Goal: Transaction & Acquisition: Purchase product/service

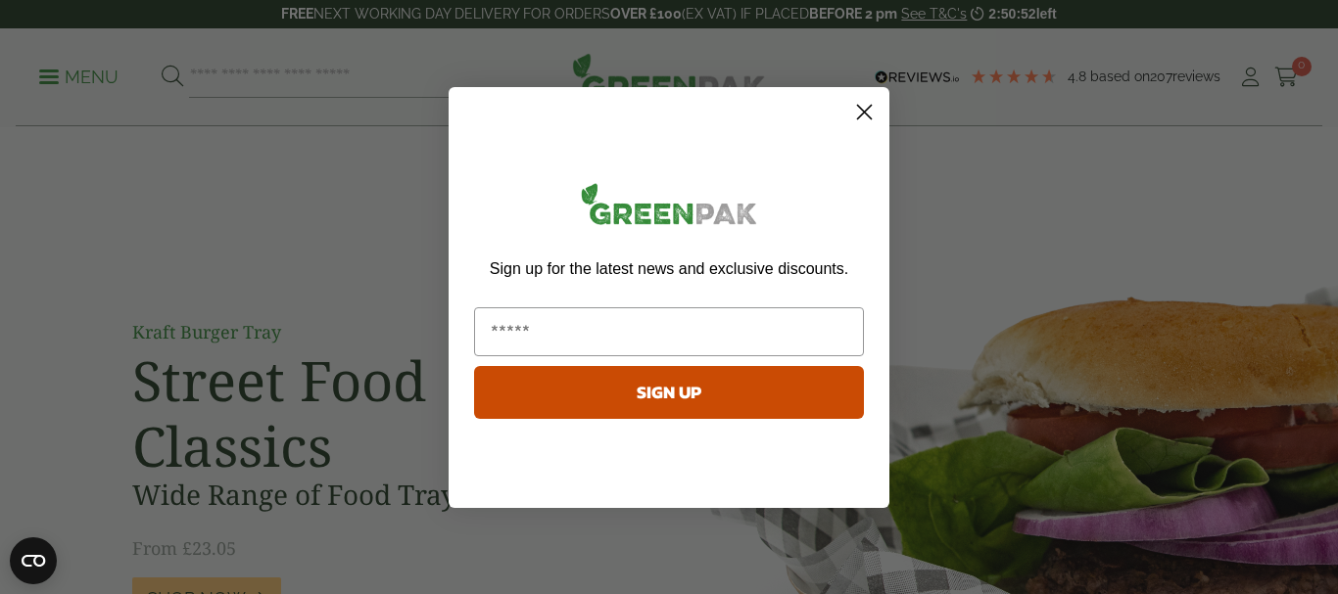
click at [870, 112] on circle "Close dialog" at bounding box center [864, 111] width 32 height 32
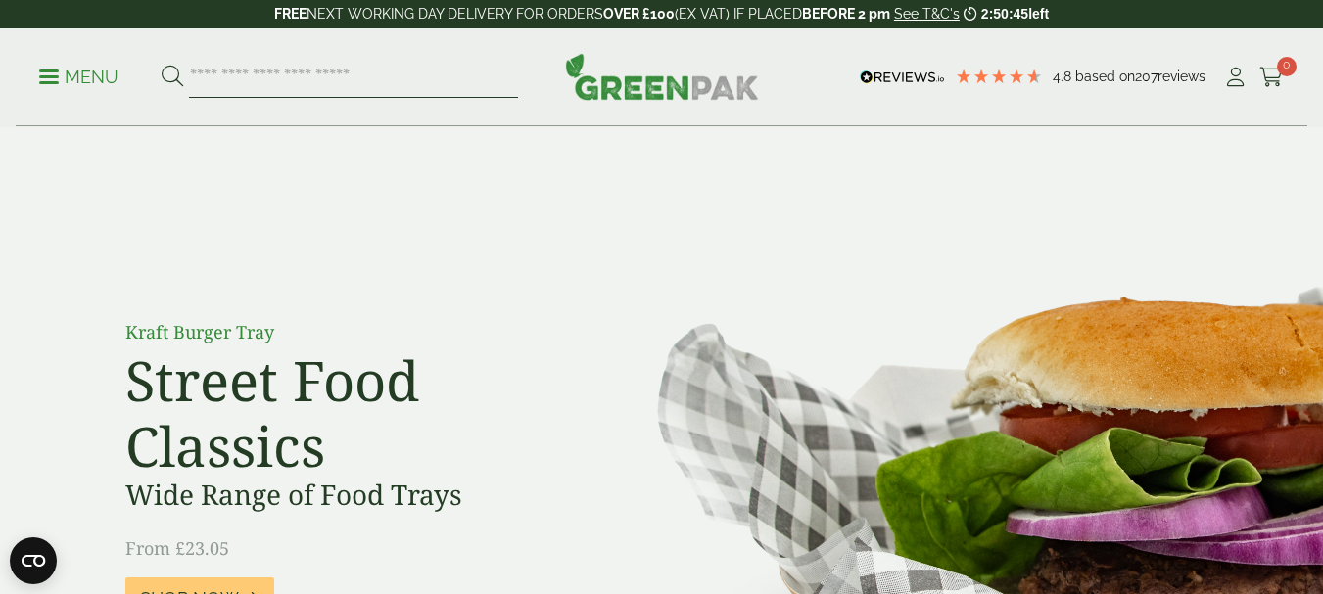
click at [371, 80] on input "search" at bounding box center [353, 77] width 329 height 41
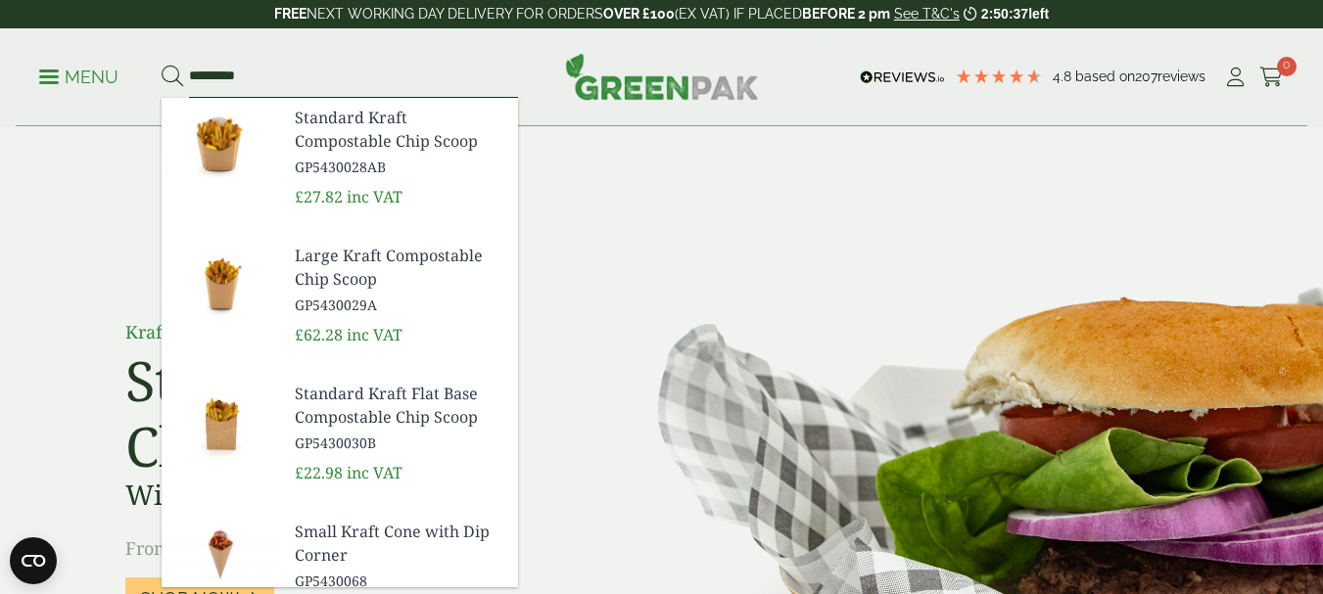
type input "*********"
click at [162, 65] on button at bounding box center [173, 77] width 22 height 25
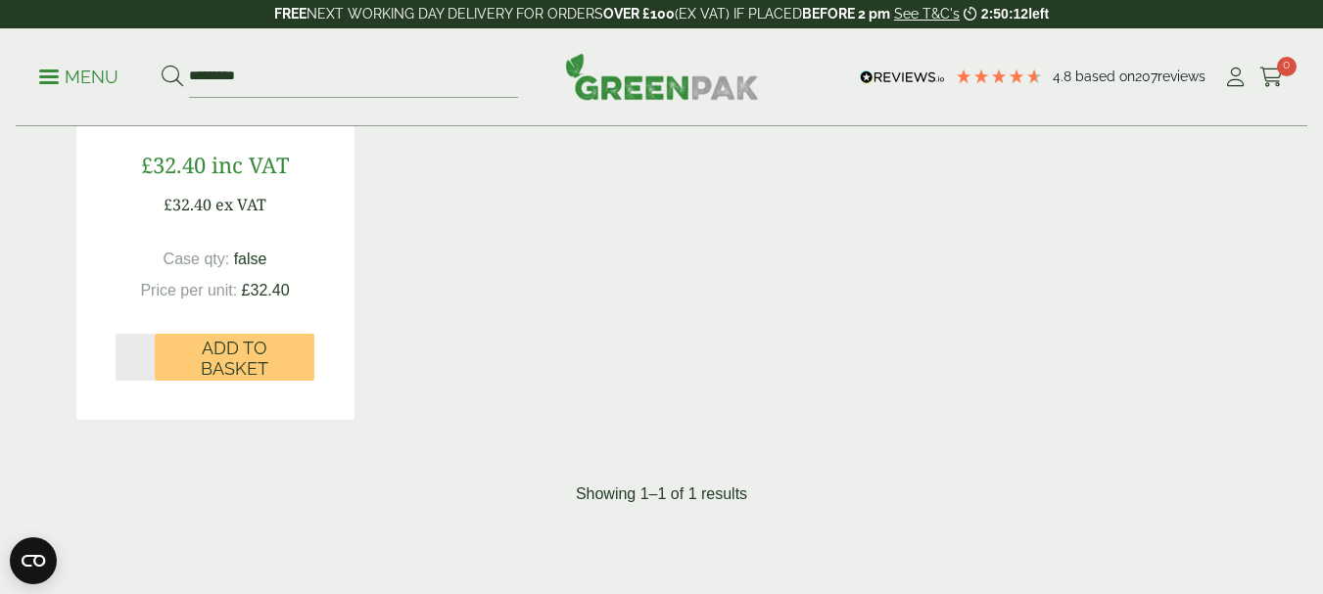
scroll to position [587, 0]
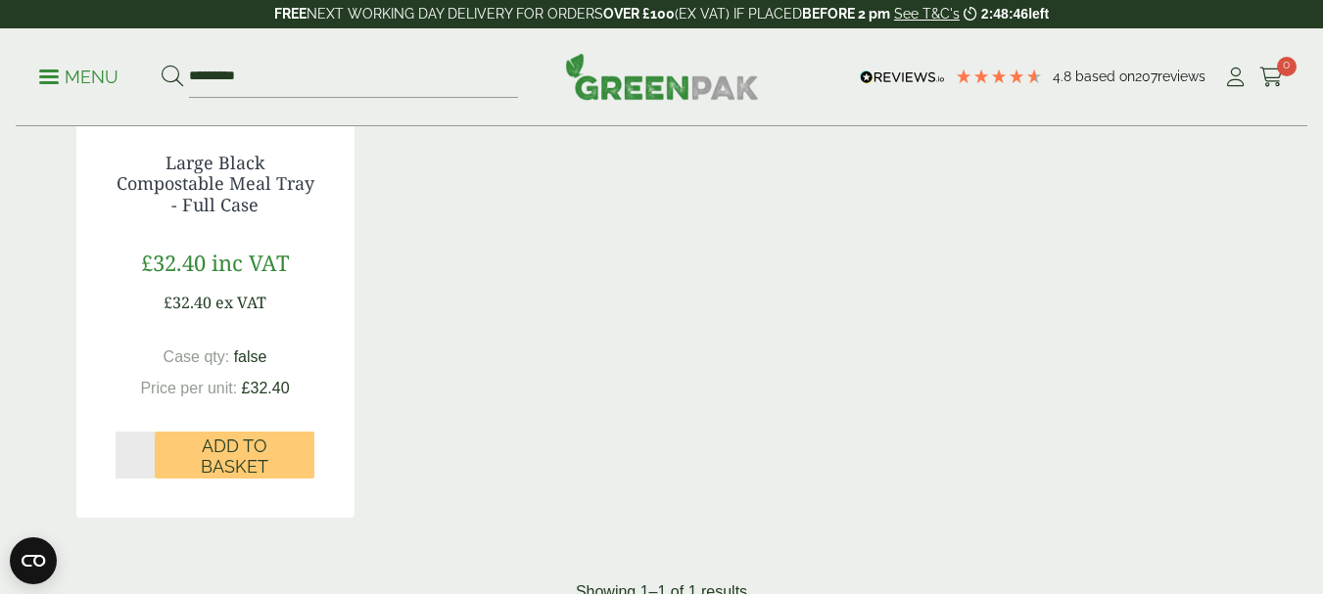
click at [134, 450] on input "*" at bounding box center [136, 455] width 40 height 47
click at [149, 453] on input "*" at bounding box center [136, 455] width 40 height 47
click at [272, 457] on span "Add to Basket" at bounding box center [234, 457] width 132 height 42
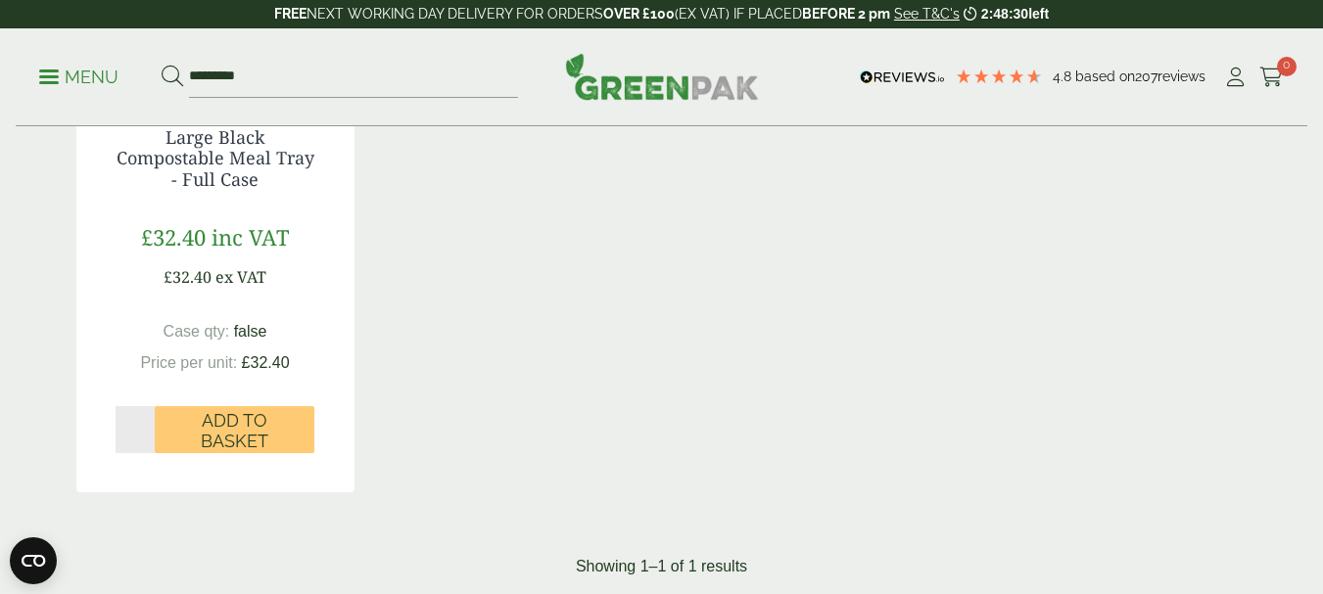
scroll to position [783, 0]
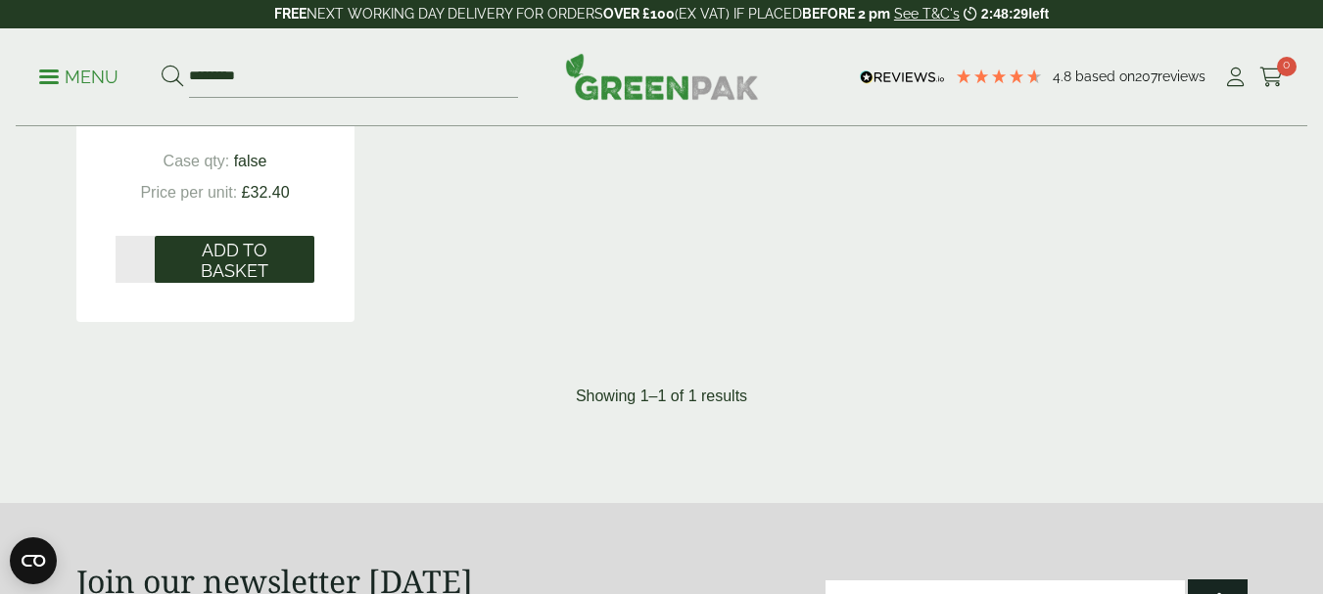
click at [223, 257] on span "Add to Basket" at bounding box center [234, 261] width 132 height 42
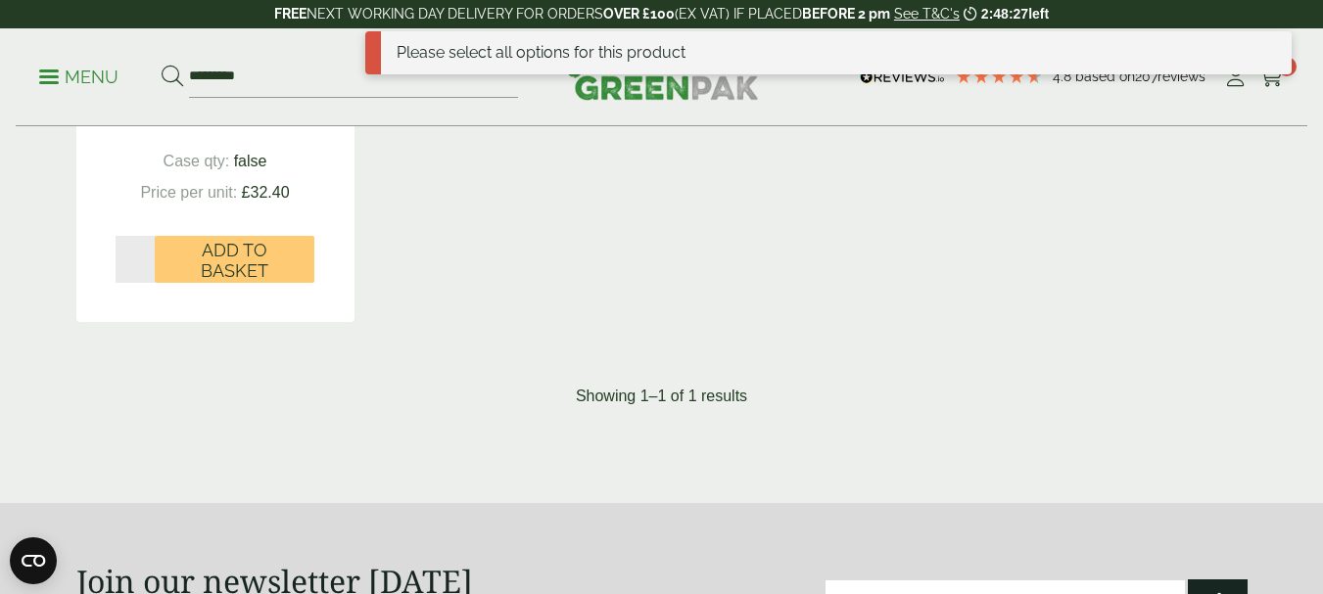
click at [494, 54] on div "Please select all options for this product" at bounding box center [828, 52] width 926 height 43
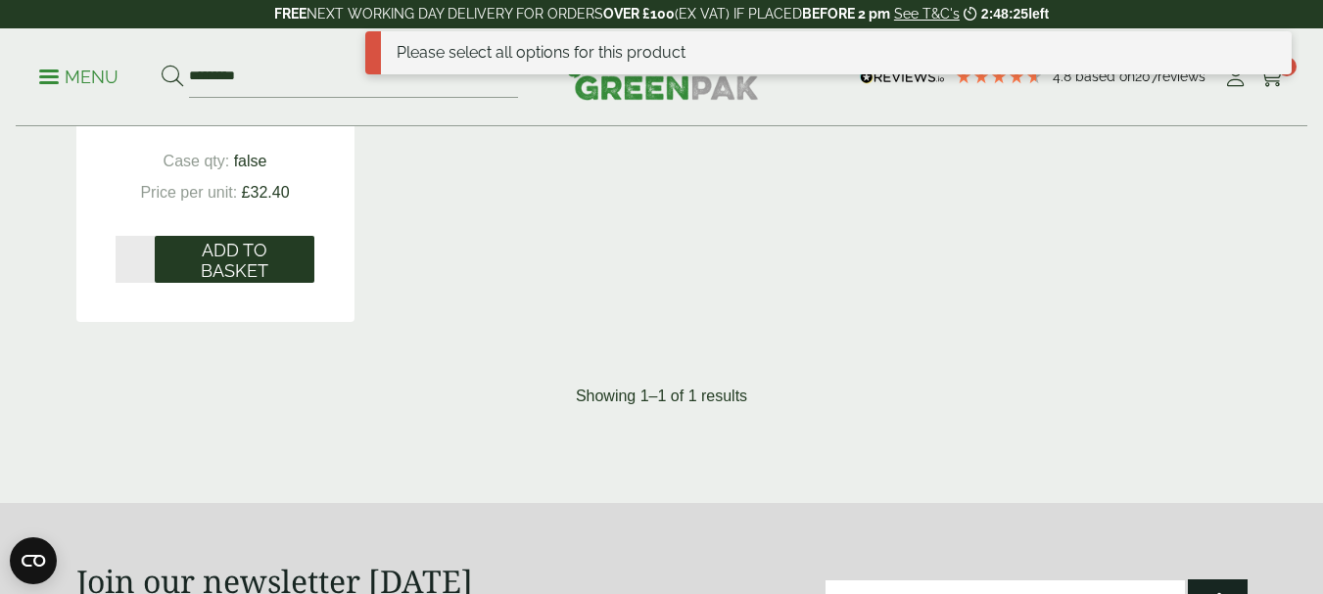
click at [225, 256] on span "Add to Basket" at bounding box center [234, 261] width 132 height 42
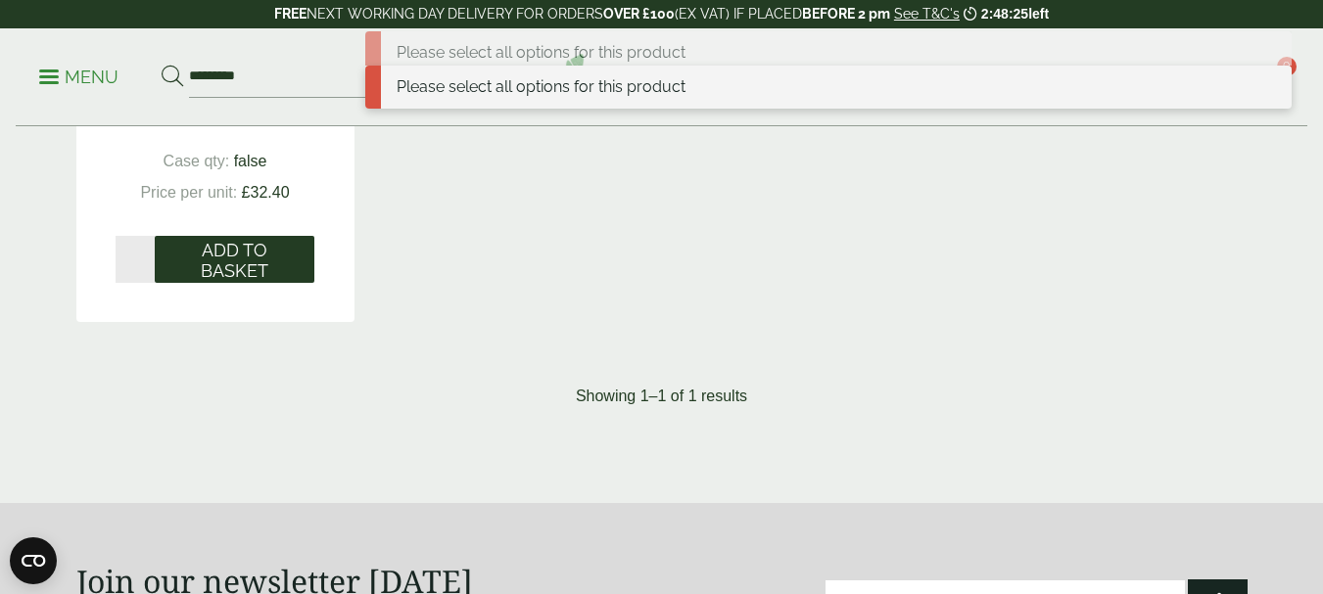
click at [225, 256] on span "Add to Basket" at bounding box center [234, 261] width 132 height 42
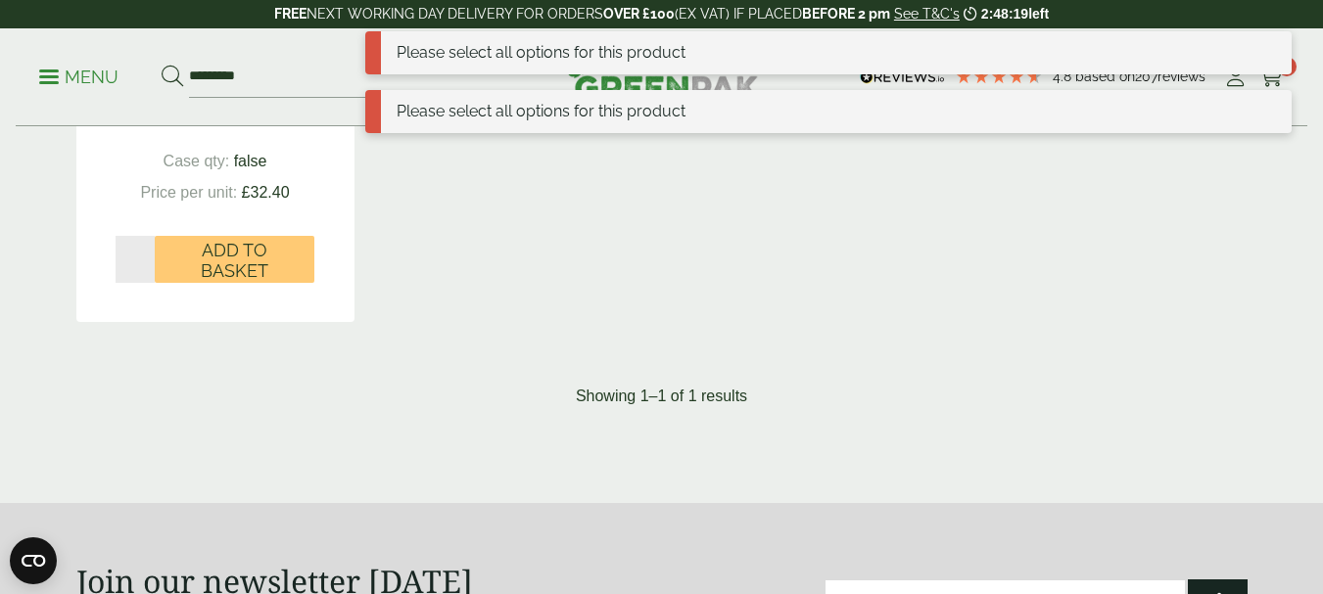
type input "*"
click at [149, 267] on input "*" at bounding box center [136, 259] width 40 height 47
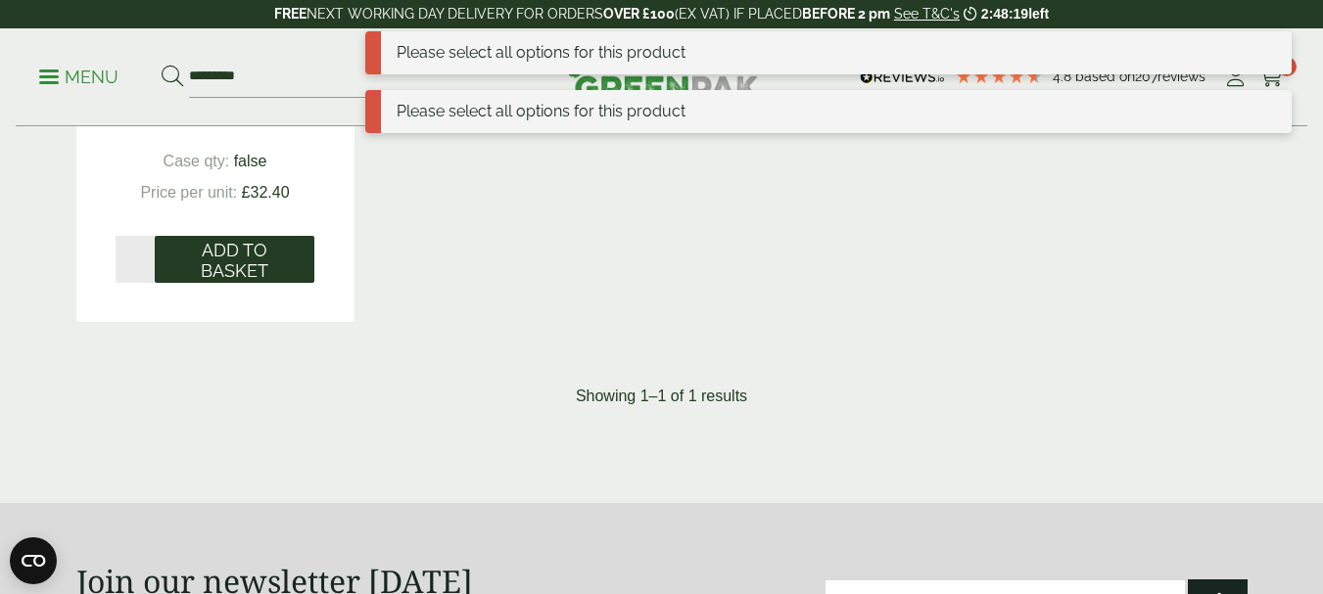
click at [226, 253] on span "Add to Basket" at bounding box center [234, 261] width 132 height 42
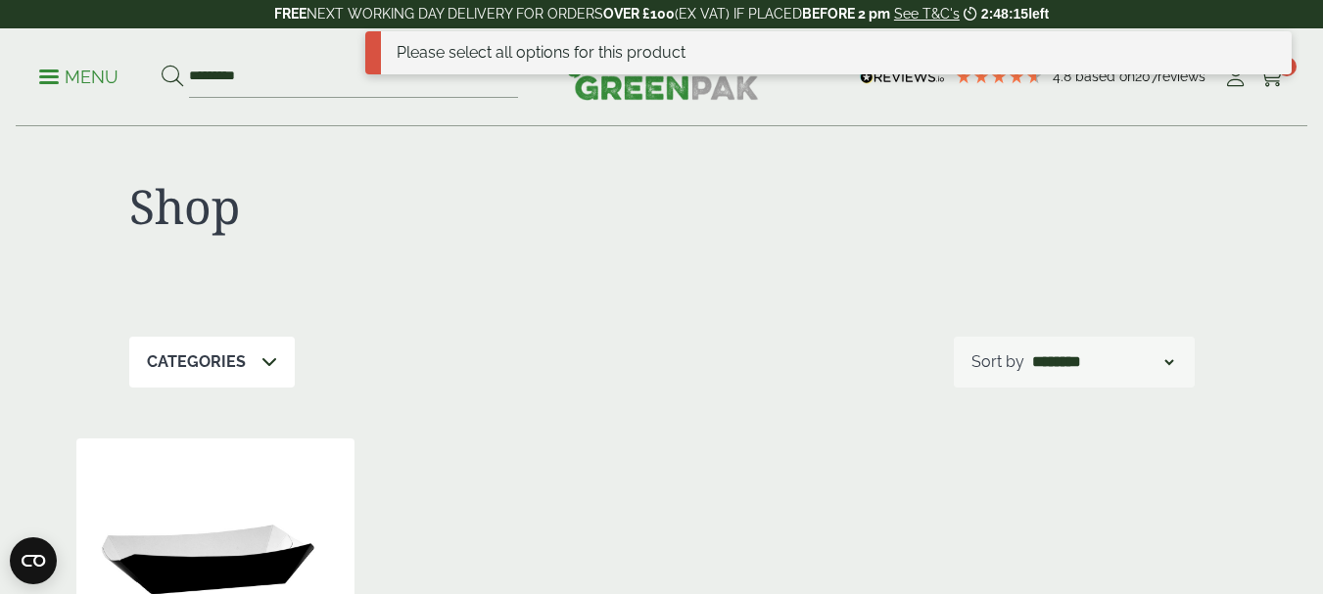
scroll to position [0, 0]
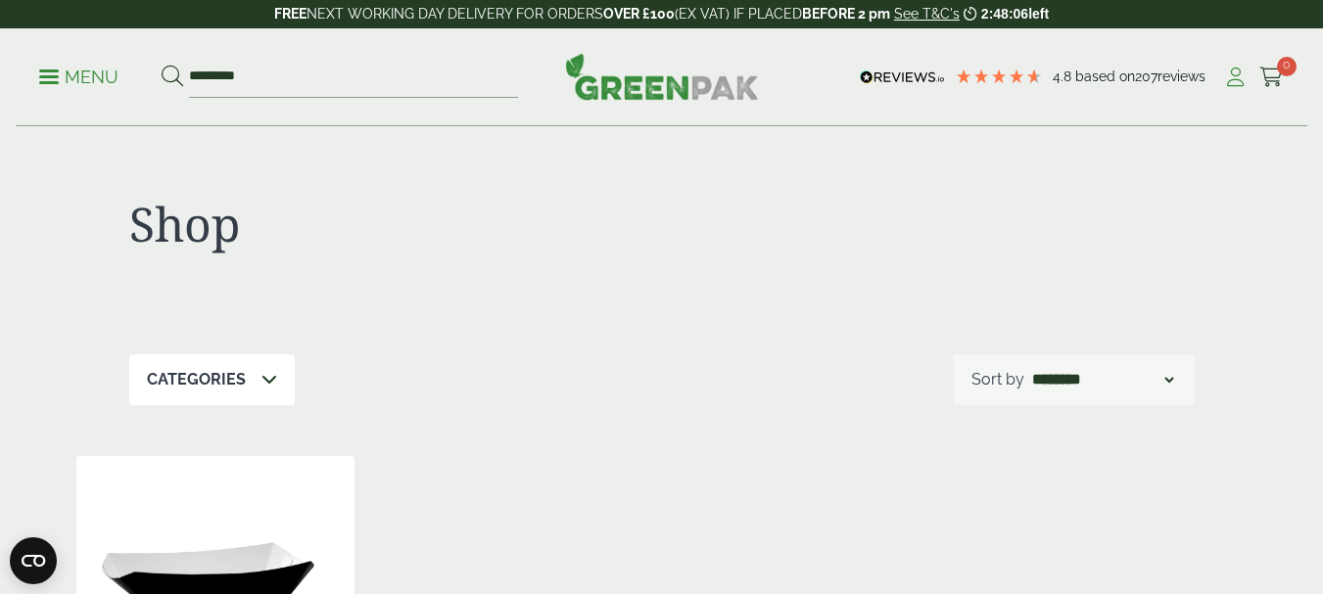
click at [1228, 75] on icon at bounding box center [1235, 78] width 24 height 20
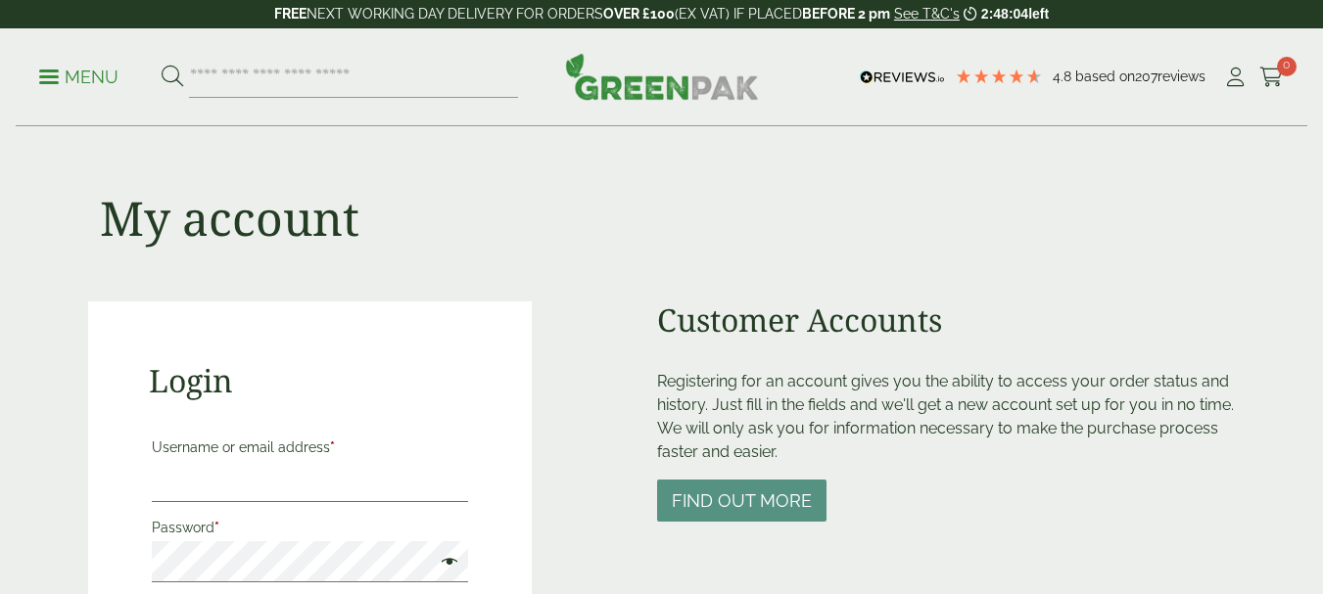
type input "**********"
click at [354, 471] on input "**********" at bounding box center [310, 481] width 316 height 41
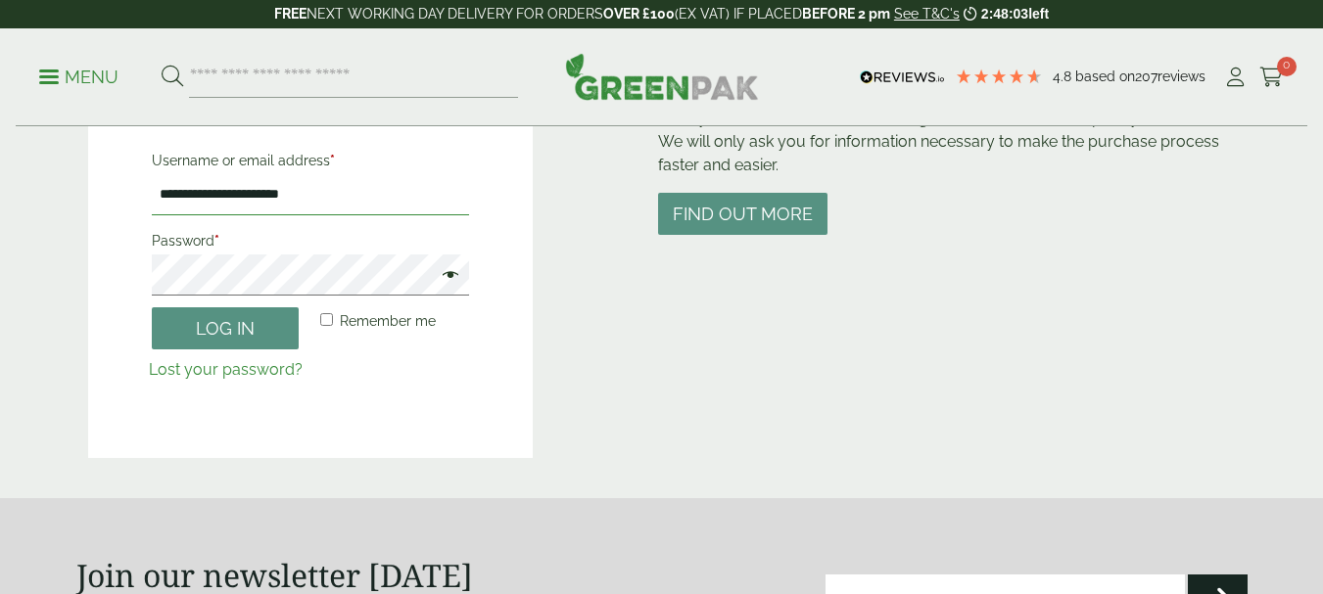
scroll to position [294, 0]
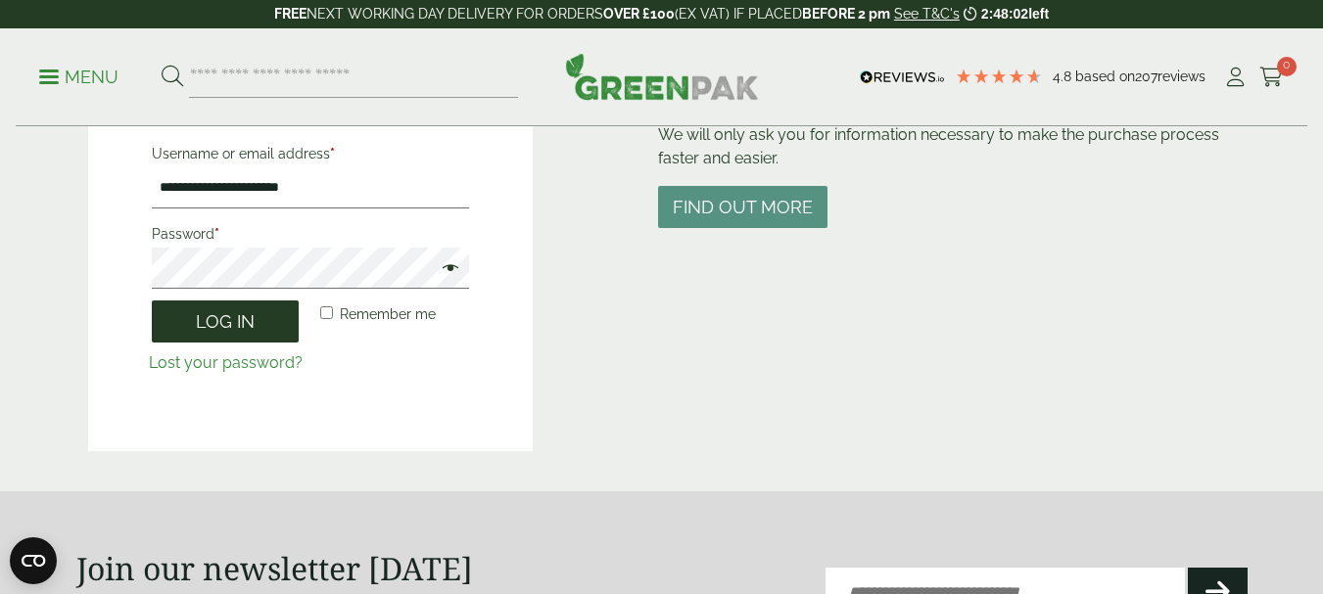
click at [249, 313] on button "Log in" at bounding box center [225, 322] width 147 height 42
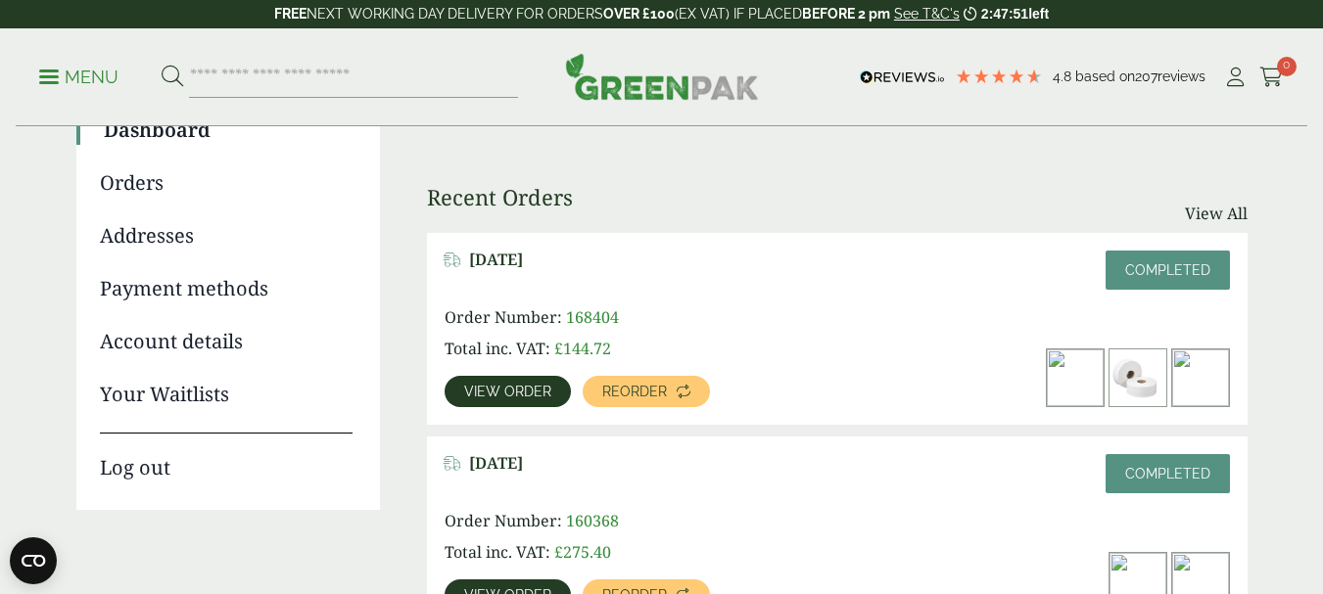
click at [1074, 377] on img at bounding box center [1075, 378] width 57 height 57
click at [677, 388] on icon at bounding box center [684, 392] width 14 height 14
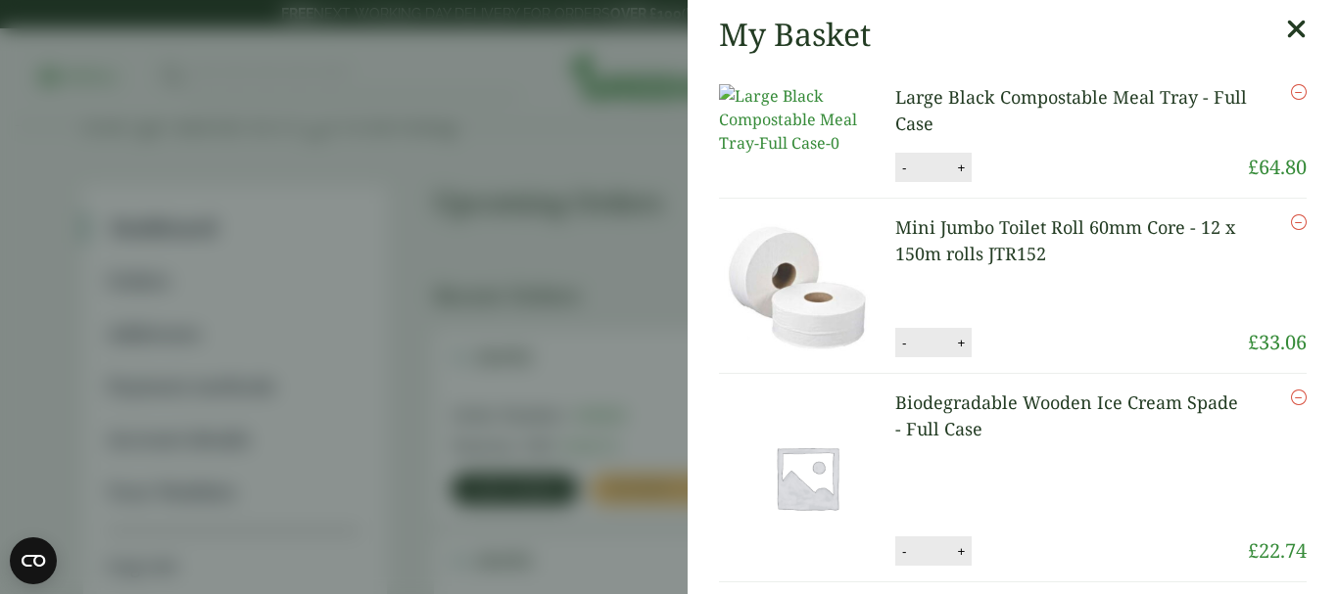
scroll to position [196, 0]
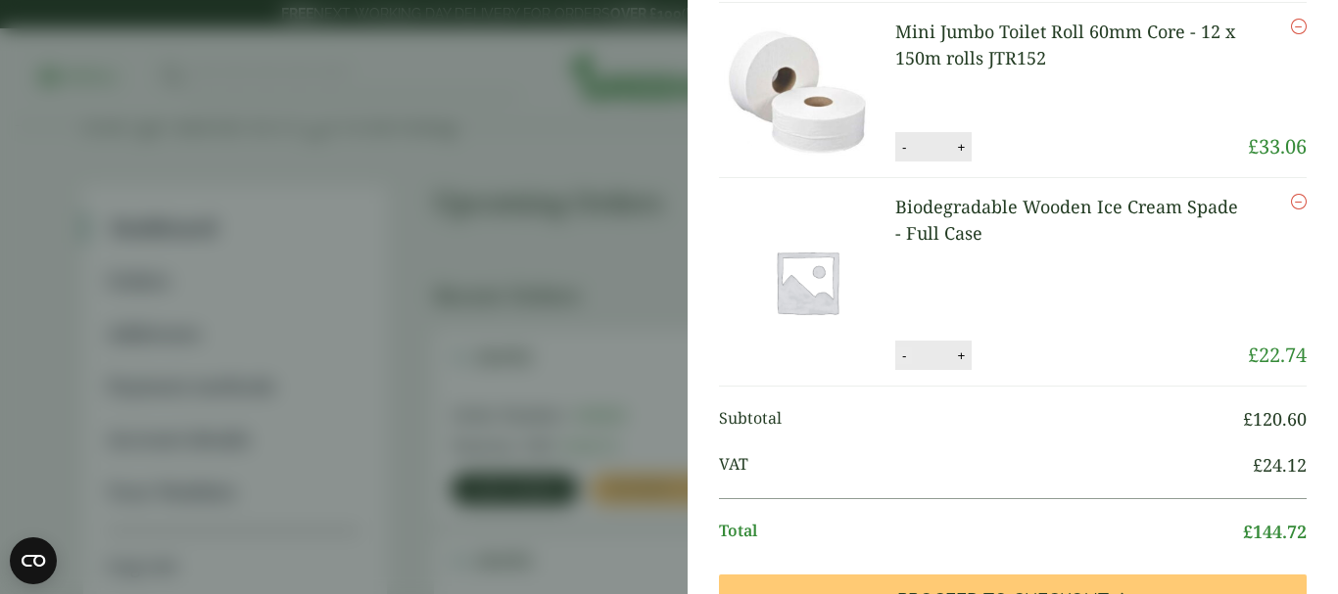
click at [905, 359] on button "-" at bounding box center [904, 356] width 16 height 17
click at [1010, 362] on button "Update" at bounding box center [1024, 356] width 98 height 29
type input "*"
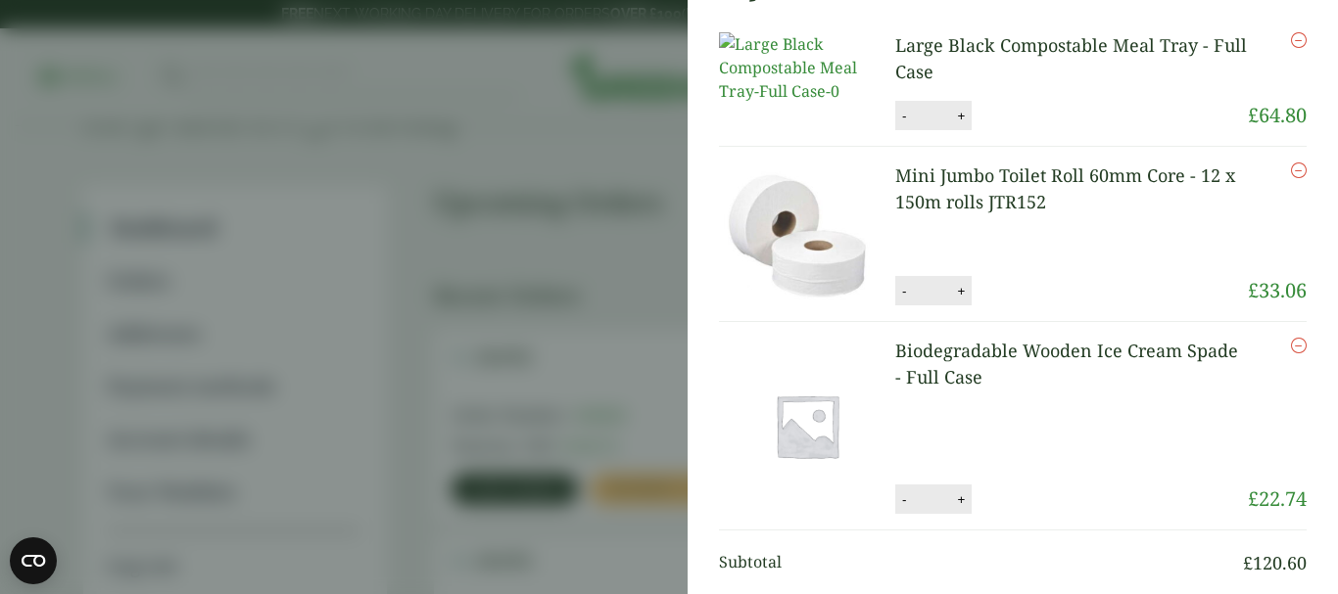
scroll to position [0, 0]
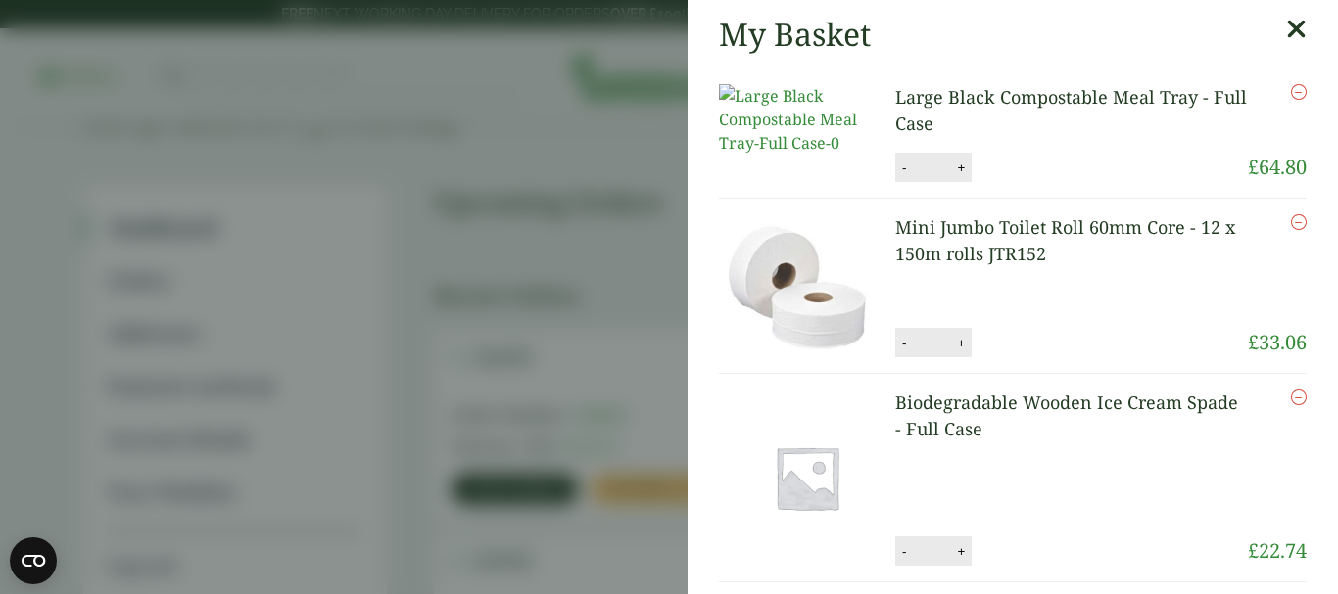
click at [901, 349] on button "-" at bounding box center [904, 343] width 16 height 17
click at [1014, 351] on button "Update" at bounding box center [1024, 343] width 98 height 29
click at [904, 352] on button "-" at bounding box center [904, 343] width 16 height 17
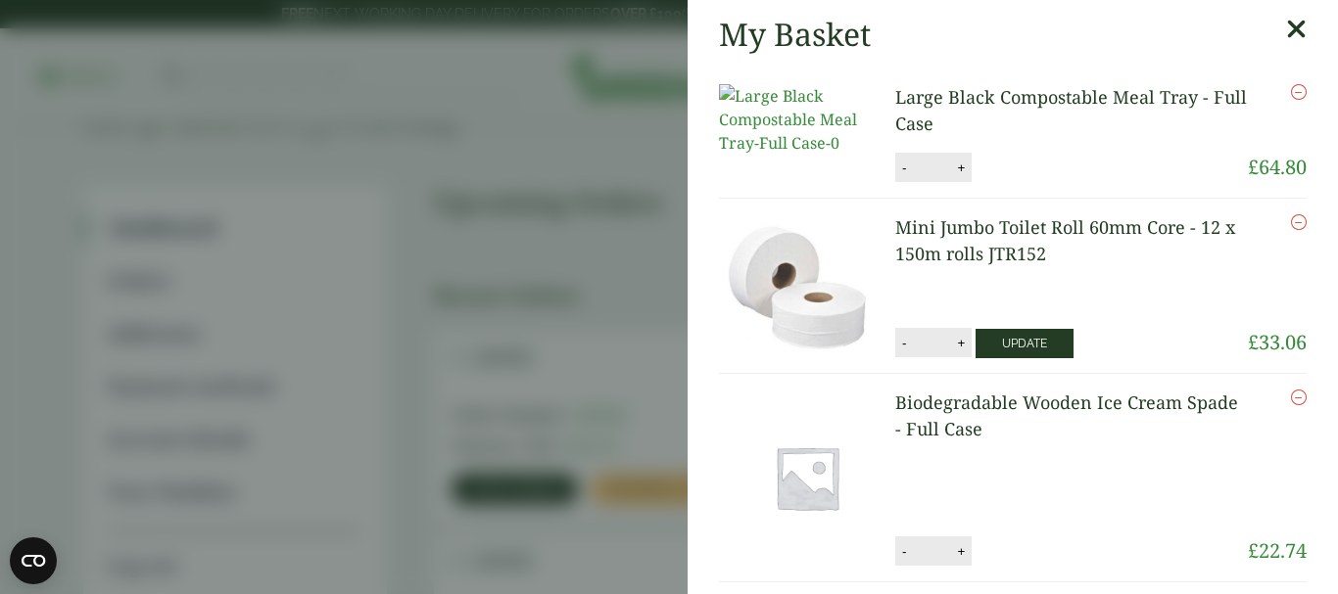
click at [996, 347] on button "Update" at bounding box center [1024, 343] width 98 height 29
click at [905, 351] on button "-" at bounding box center [904, 343] width 16 height 17
type input "*"
click at [1030, 338] on button "Update" at bounding box center [1024, 343] width 98 height 29
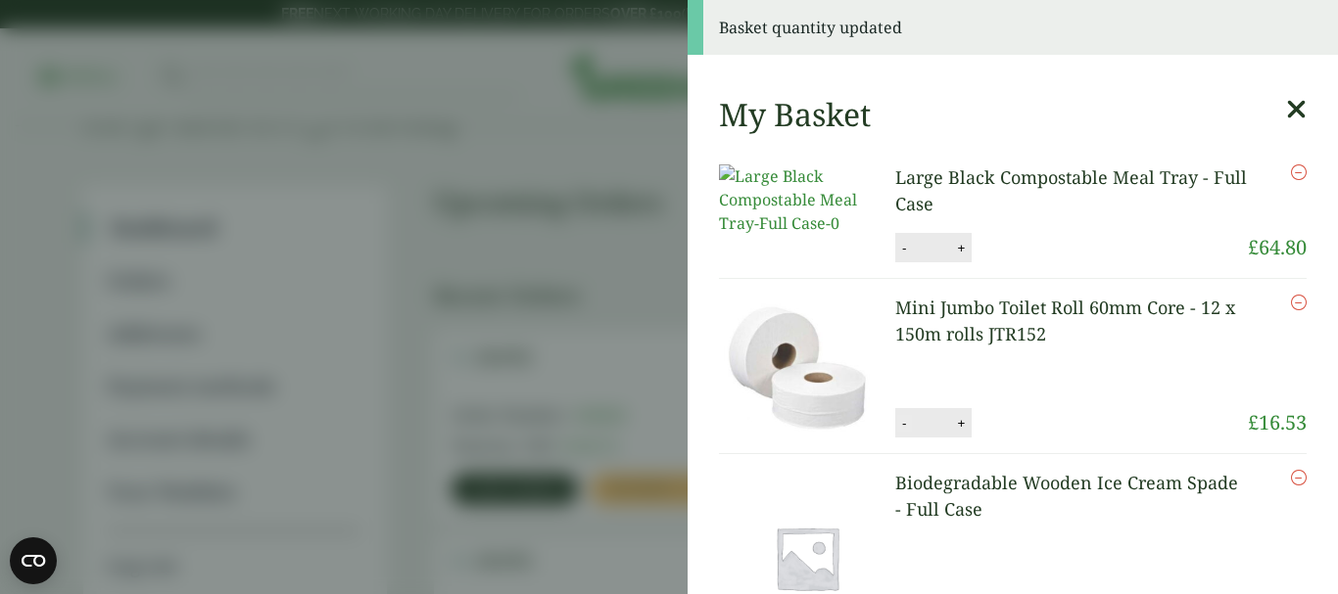
click at [906, 430] on button "-" at bounding box center [904, 423] width 16 height 17
click at [1016, 419] on button "Update" at bounding box center [1024, 423] width 98 height 29
click at [905, 430] on button "-" at bounding box center [904, 423] width 16 height 17
click at [1044, 439] on button "Update" at bounding box center [1024, 423] width 98 height 29
type input "*"
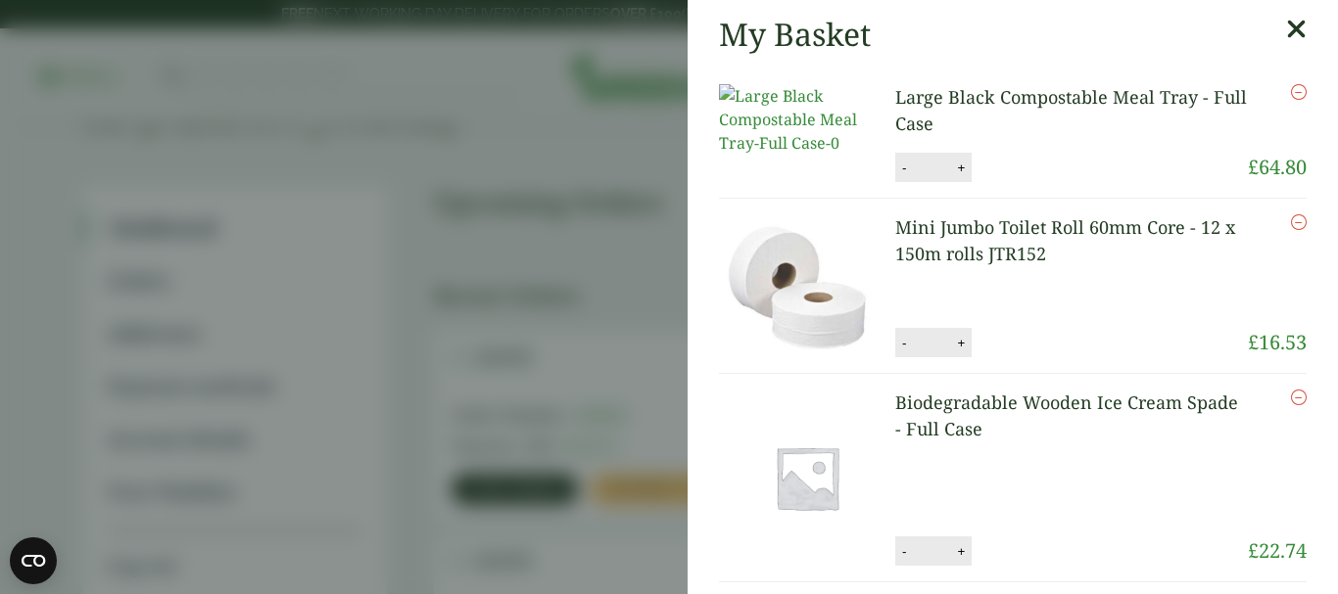
scroll to position [196, 0]
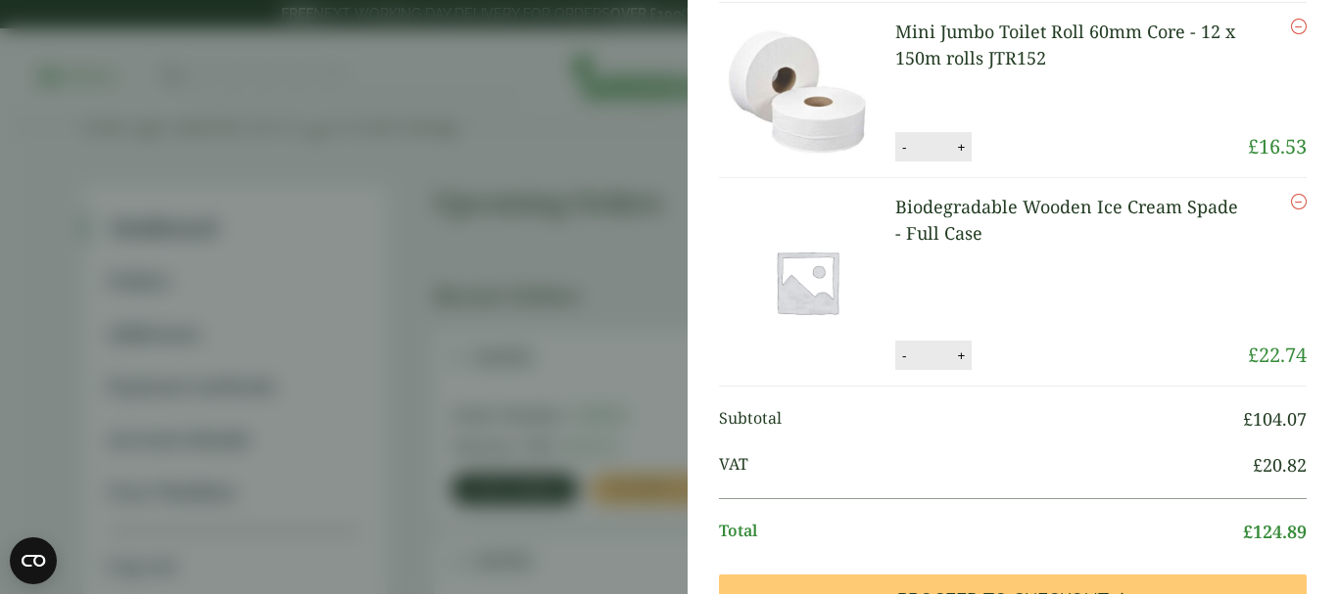
click at [1291, 210] on icon "Remove this item" at bounding box center [1299, 202] width 16 height 16
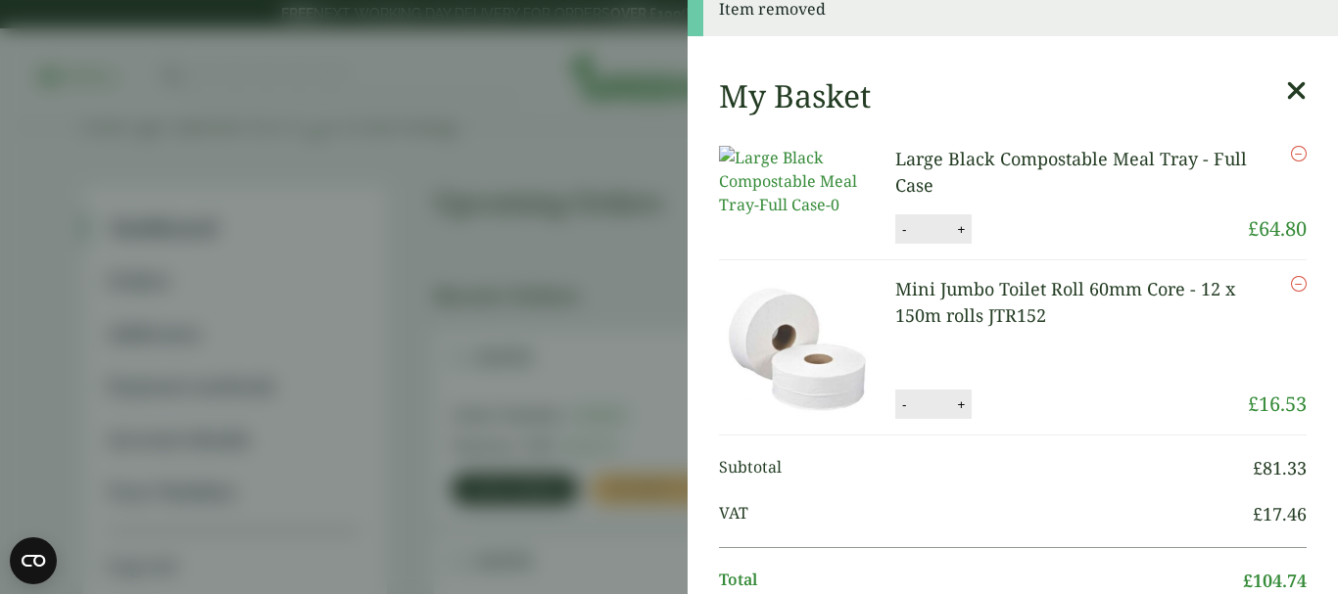
scroll to position [0, 0]
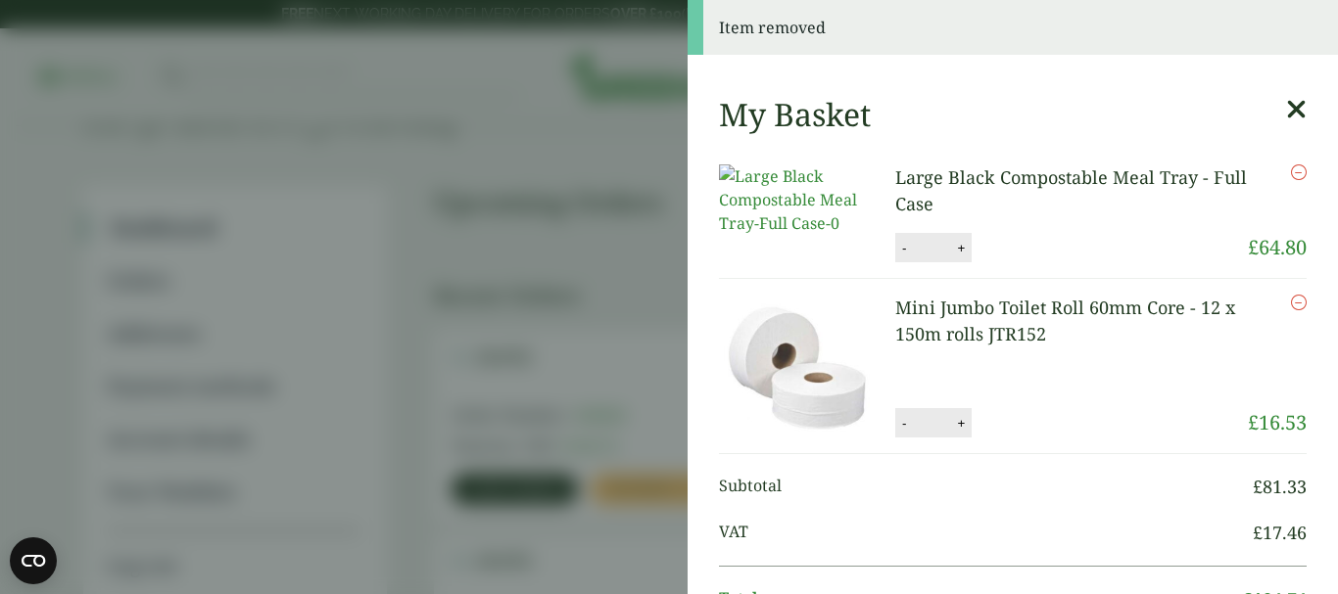
click at [1291, 309] on icon "Remove this item" at bounding box center [1299, 303] width 16 height 16
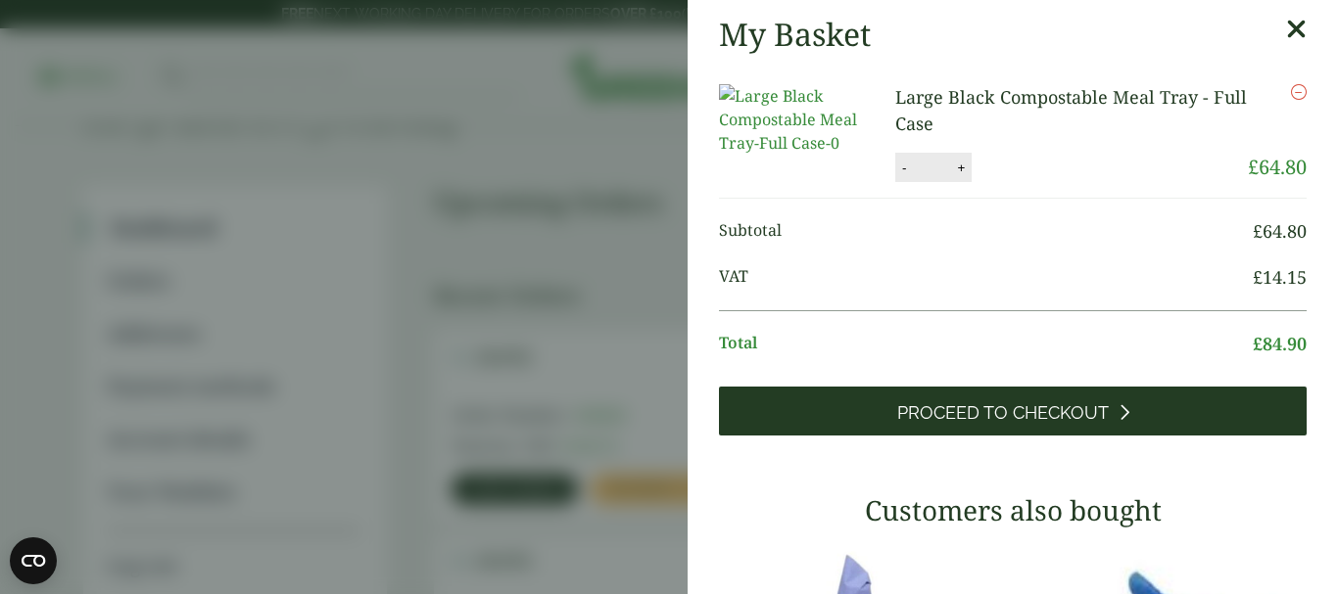
click at [1033, 406] on link "Proceed to Checkout" at bounding box center [1012, 411] width 587 height 49
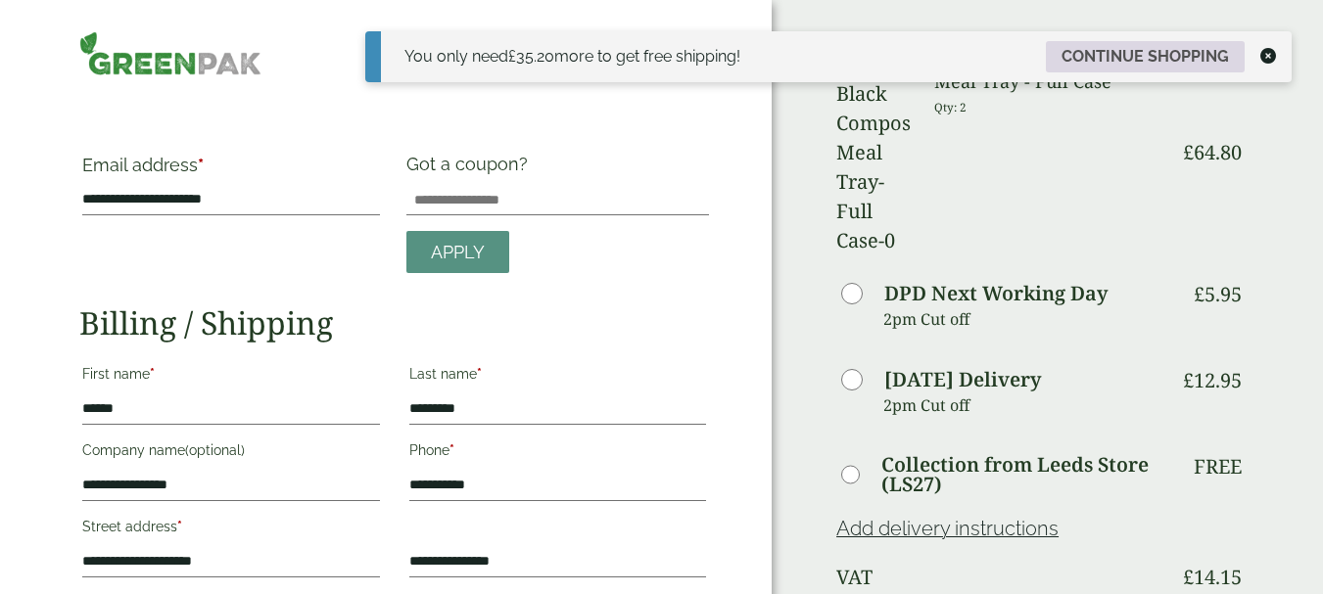
click at [1136, 55] on link "Continue shopping" at bounding box center [1145, 56] width 199 height 31
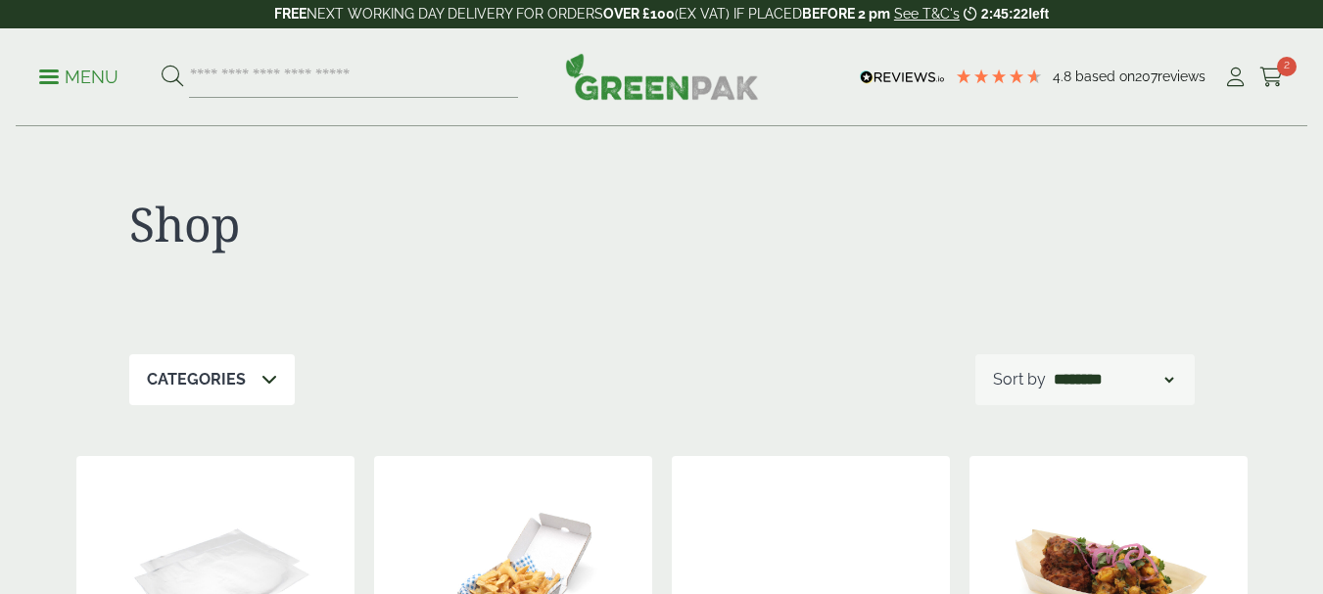
click at [290, 82] on input "search" at bounding box center [353, 77] width 329 height 41
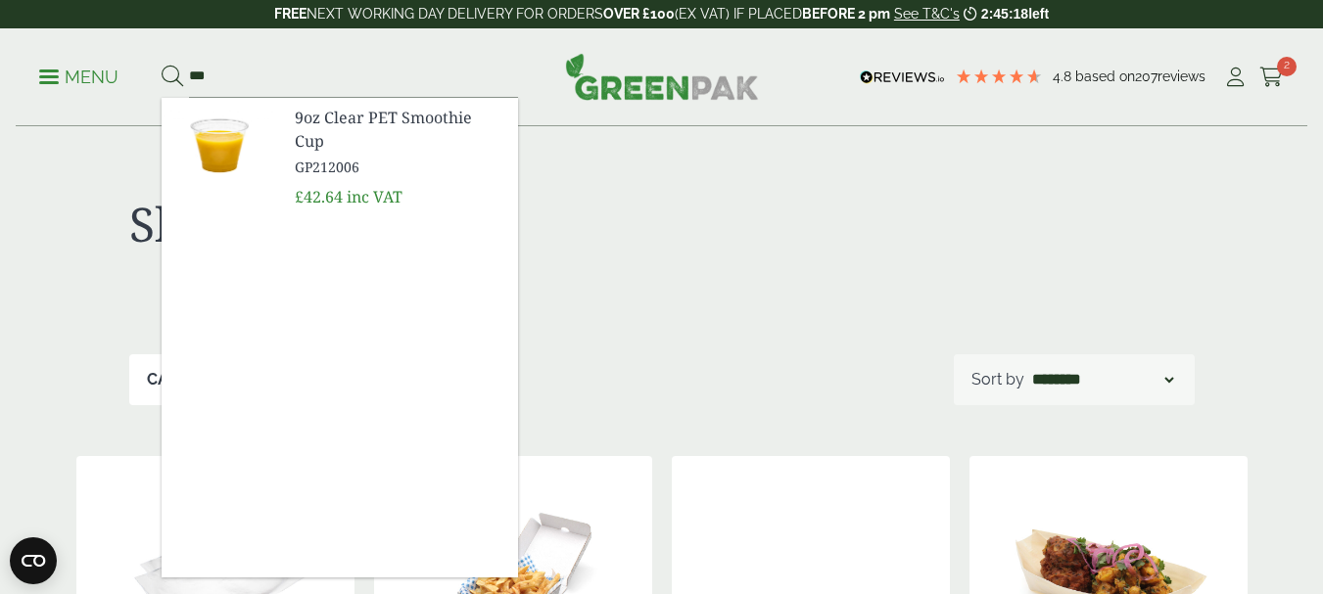
type input "***"
click at [162, 65] on button at bounding box center [173, 77] width 22 height 25
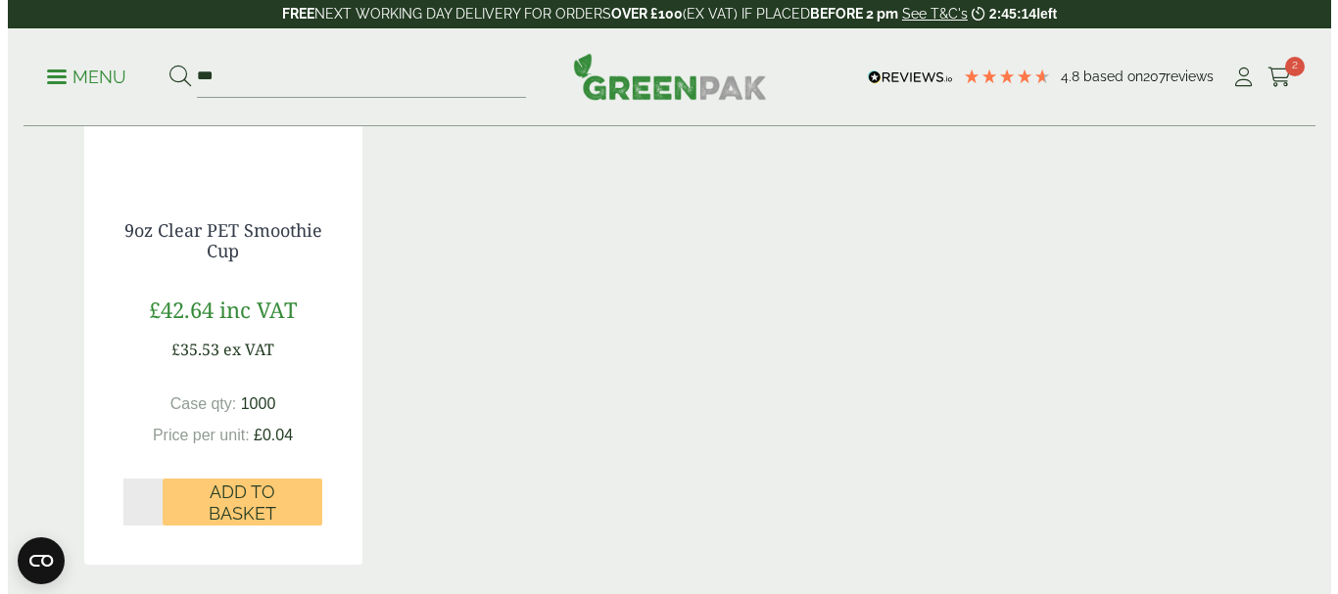
scroll to position [587, 0]
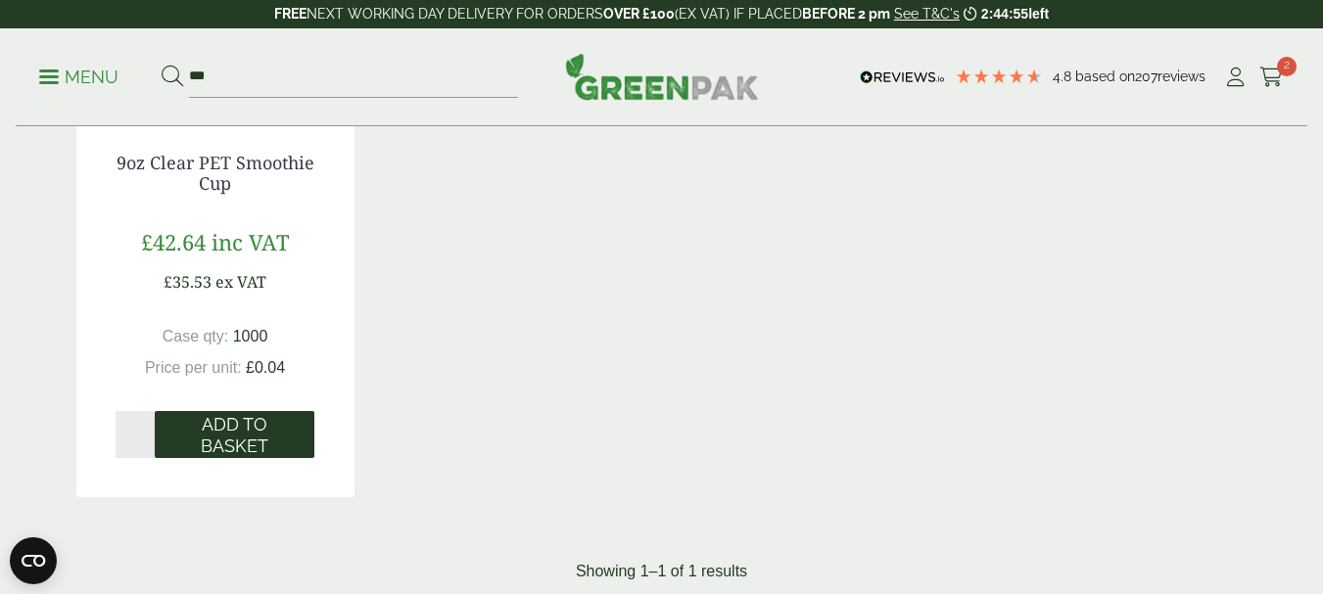
click at [234, 437] on span "Add to Basket" at bounding box center [234, 435] width 132 height 42
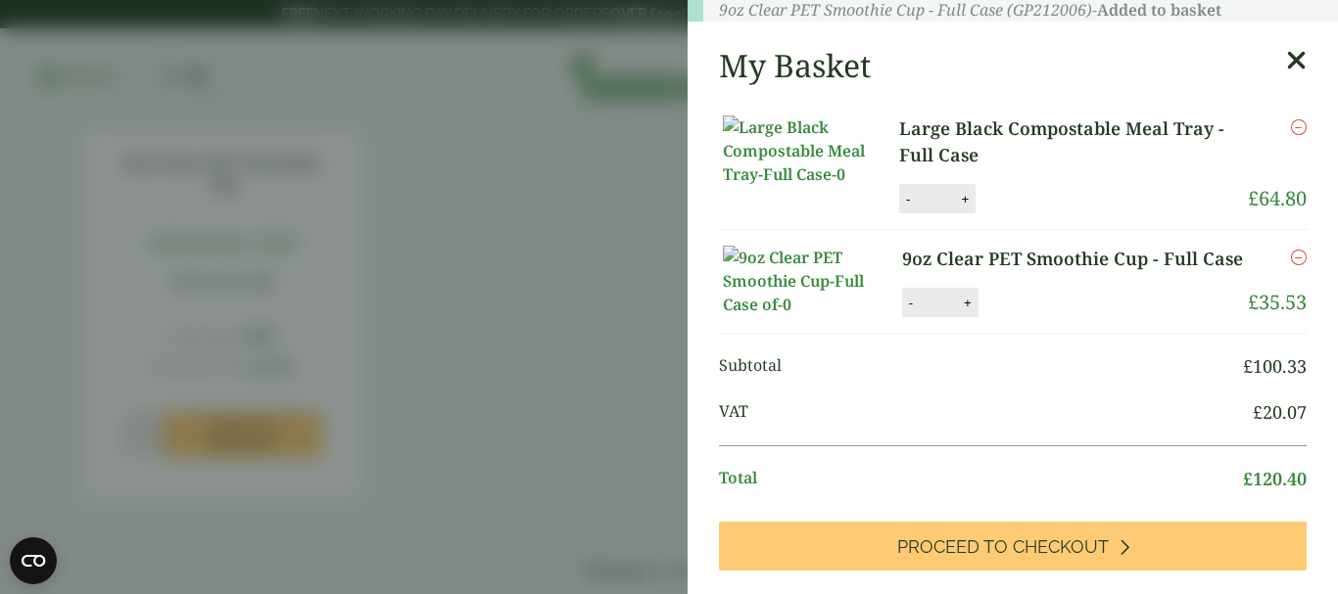
scroll to position [18, 0]
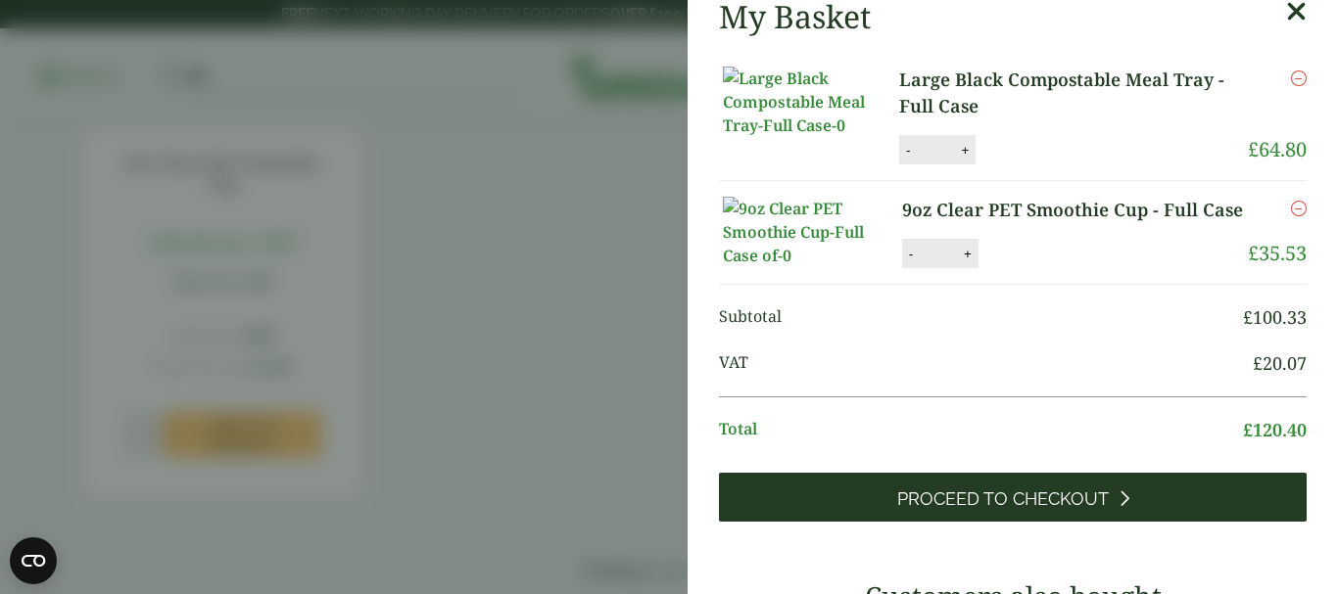
click at [1036, 510] on span "Proceed to Checkout" at bounding box center [1002, 500] width 211 height 22
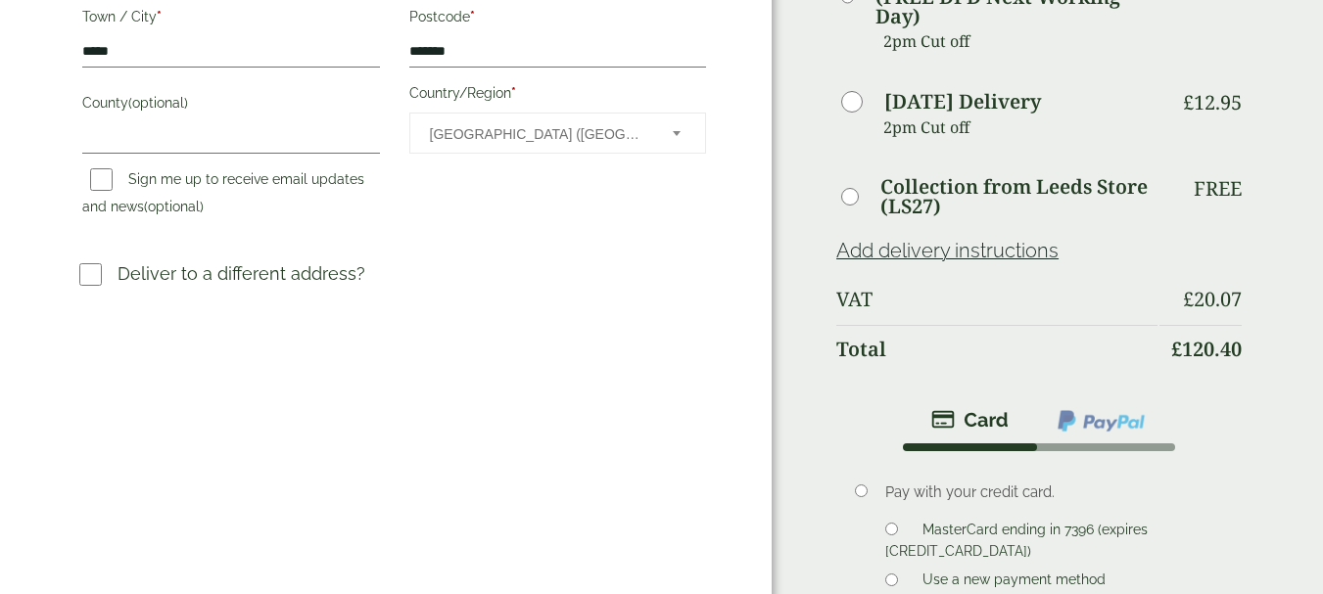
scroll to position [587, 0]
